Goal: Check status: Check status

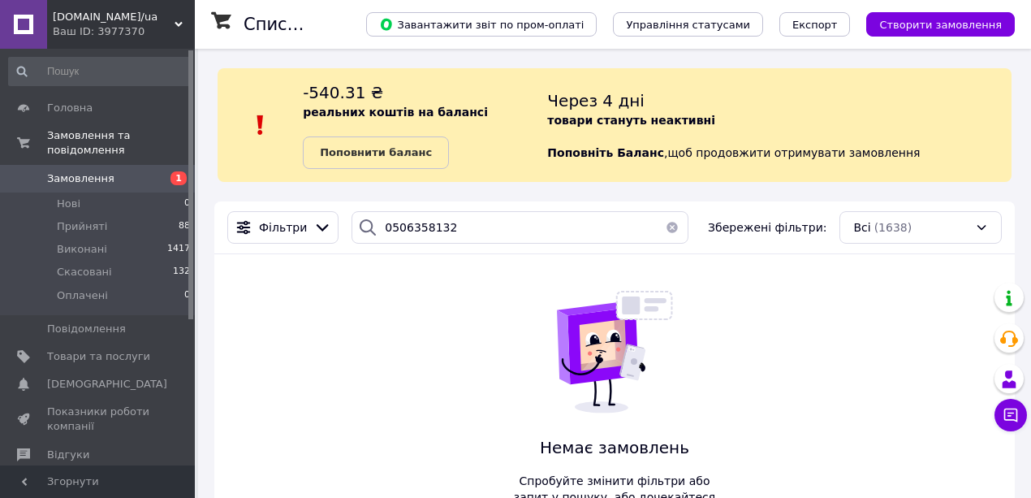
click at [43, 171] on span at bounding box center [23, 178] width 47 height 15
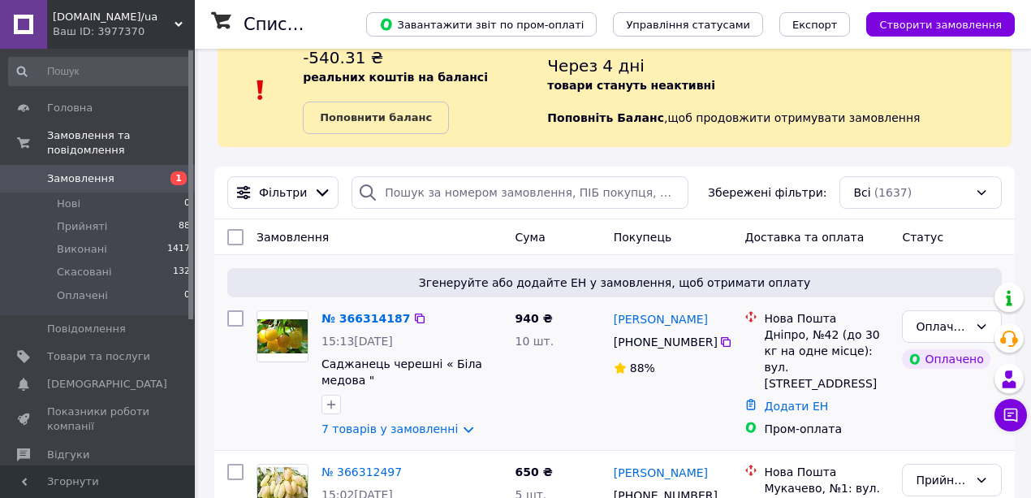
scroll to position [54, 0]
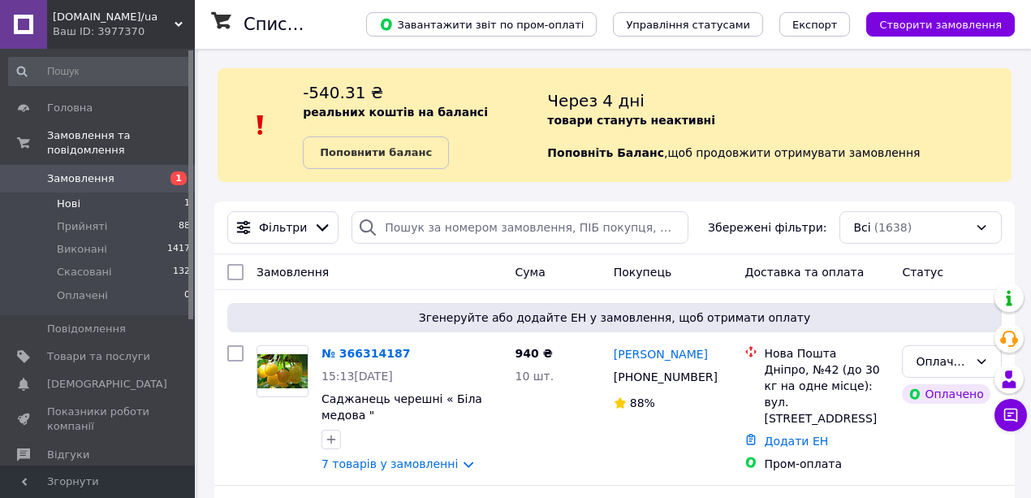
click at [149, 196] on li "Нові 1" at bounding box center [100, 203] width 200 height 23
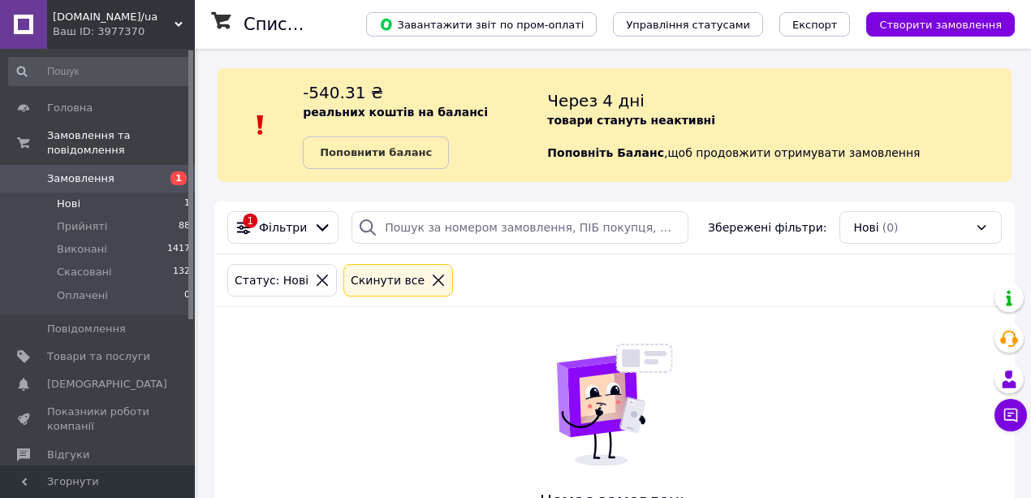
click at [115, 192] on li "Нові 1" at bounding box center [100, 203] width 200 height 23
click at [114, 192] on li "Нові 1" at bounding box center [100, 203] width 200 height 23
click at [75, 288] on span "Оплачені" at bounding box center [82, 295] width 51 height 15
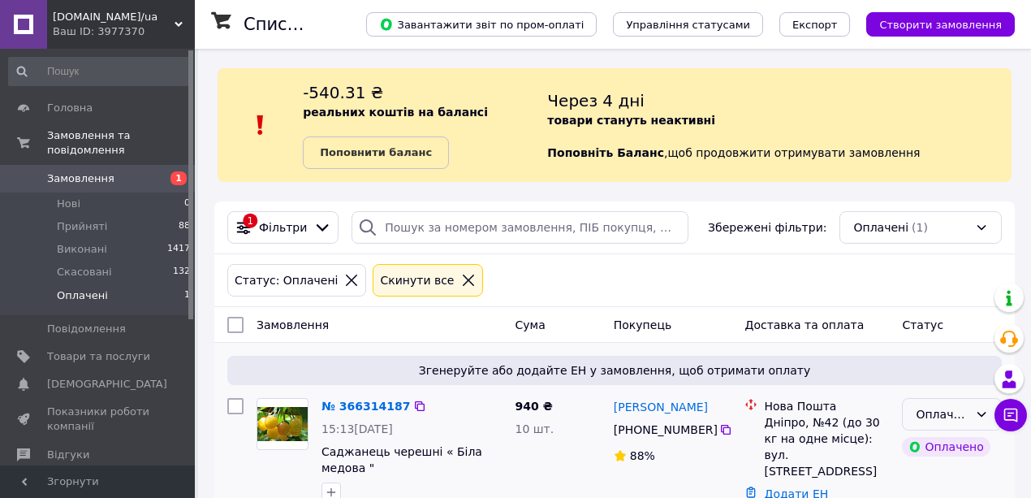
click at [937, 414] on div "Оплачено" at bounding box center [942, 414] width 53 height 18
click at [923, 325] on li "Прийнято" at bounding box center [952, 320] width 98 height 29
